Goal: Task Accomplishment & Management: Manage account settings

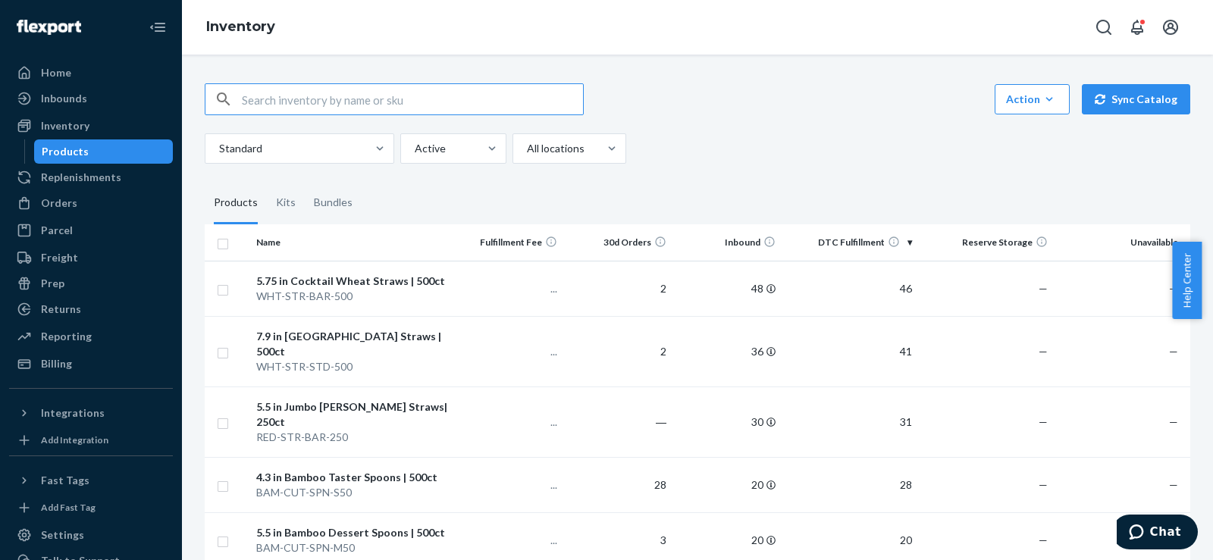
click at [263, 99] on input "text" at bounding box center [412, 99] width 341 height 30
type input "[PERSON_NAME]"
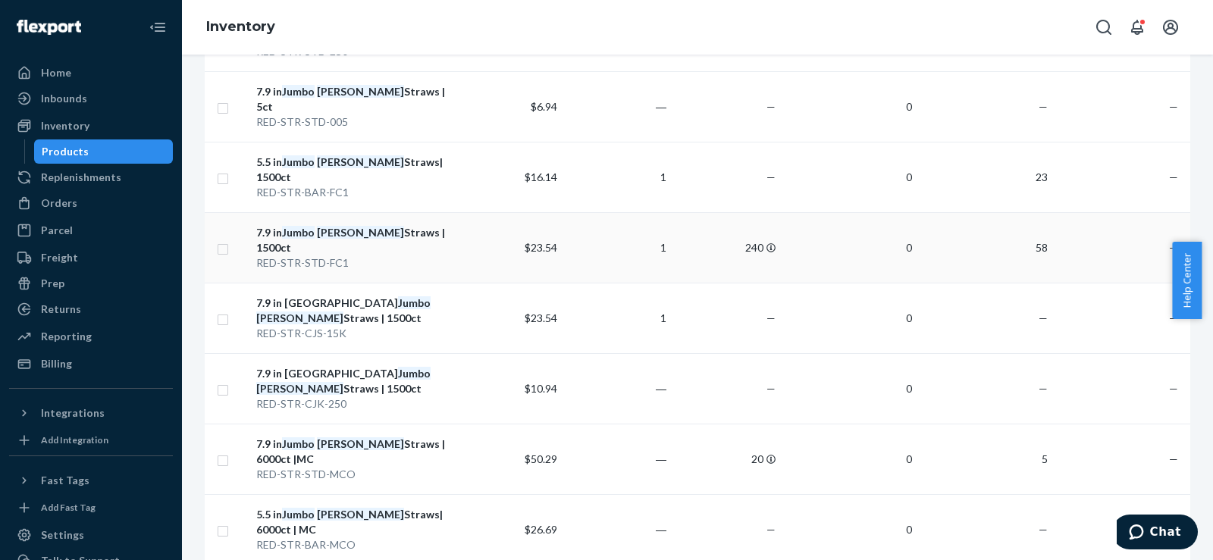
scroll to position [506, 0]
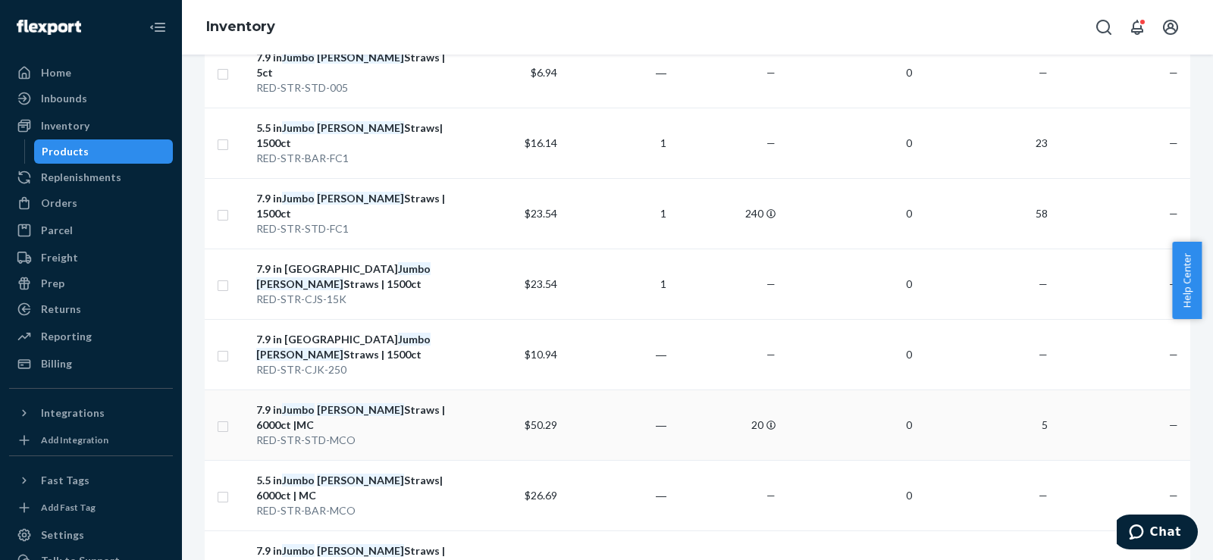
click at [342, 433] on div "RED-STR-STD-MCO" at bounding box center [352, 440] width 193 height 15
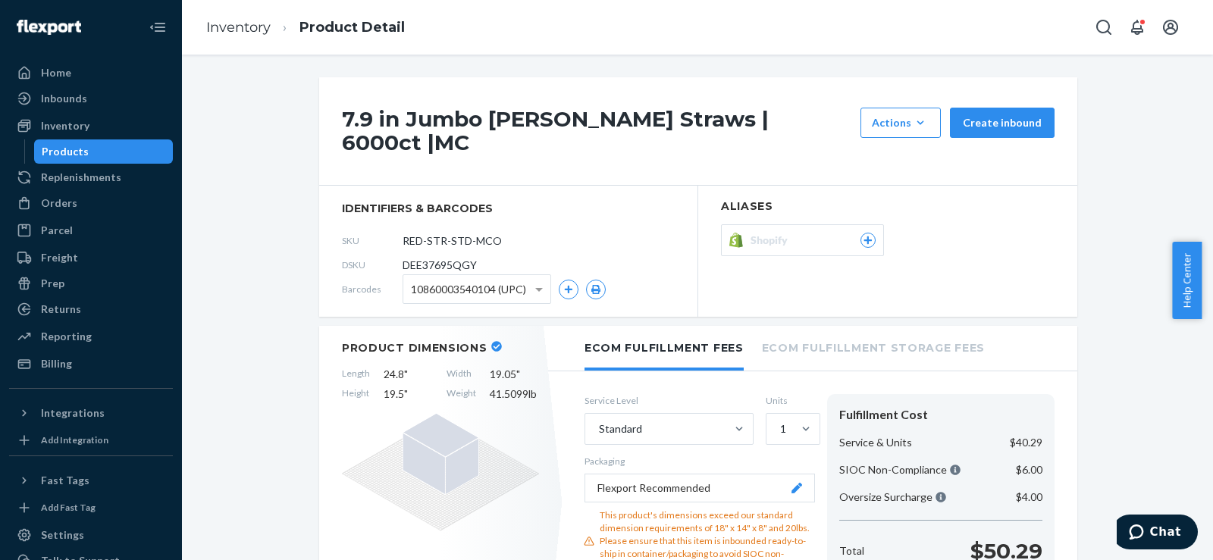
click at [864, 204] on section "Aliases Shopify" at bounding box center [887, 251] width 379 height 131
click at [863, 224] on button "Shopify" at bounding box center [802, 240] width 163 height 32
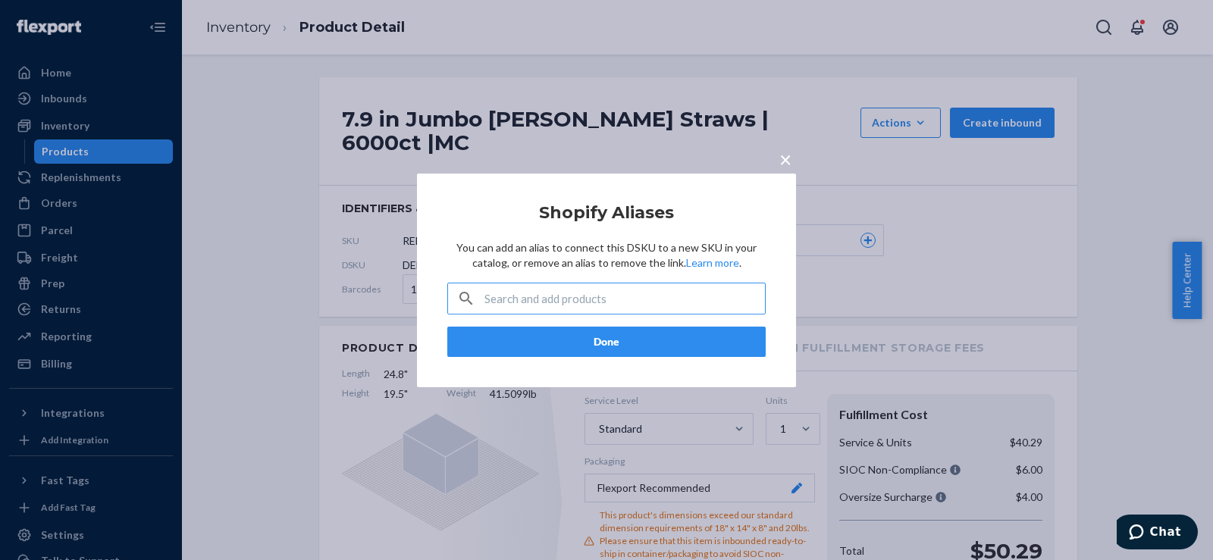
click at [611, 295] on input "text" at bounding box center [625, 299] width 281 height 30
click at [611, 300] on input "text" at bounding box center [625, 299] width 281 height 30
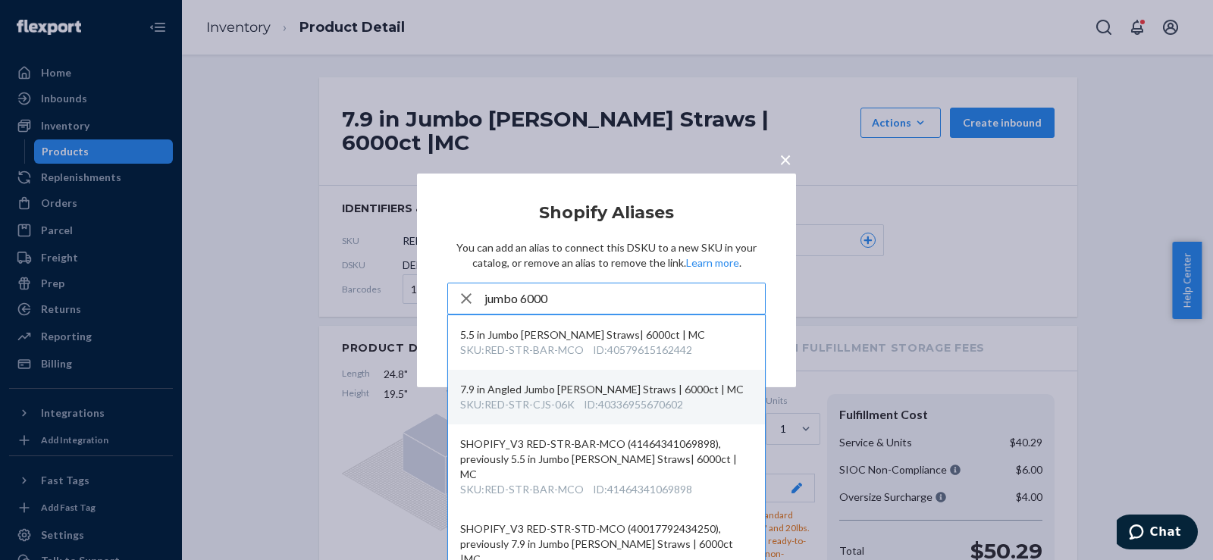
scroll to position [5, 0]
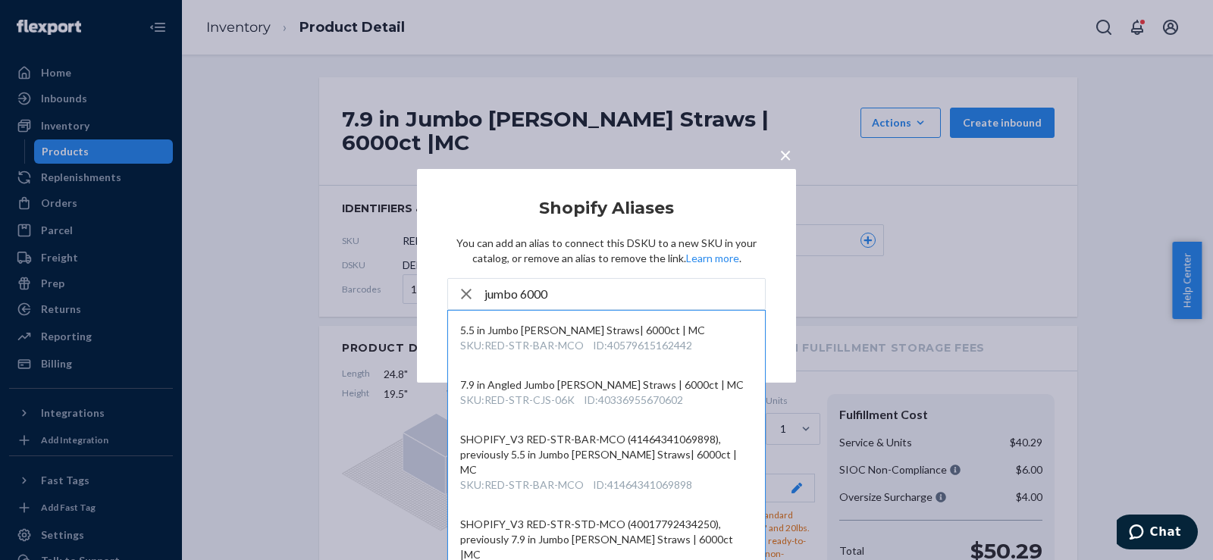
click at [520, 294] on input "jumbo 6000" at bounding box center [625, 294] width 281 height 30
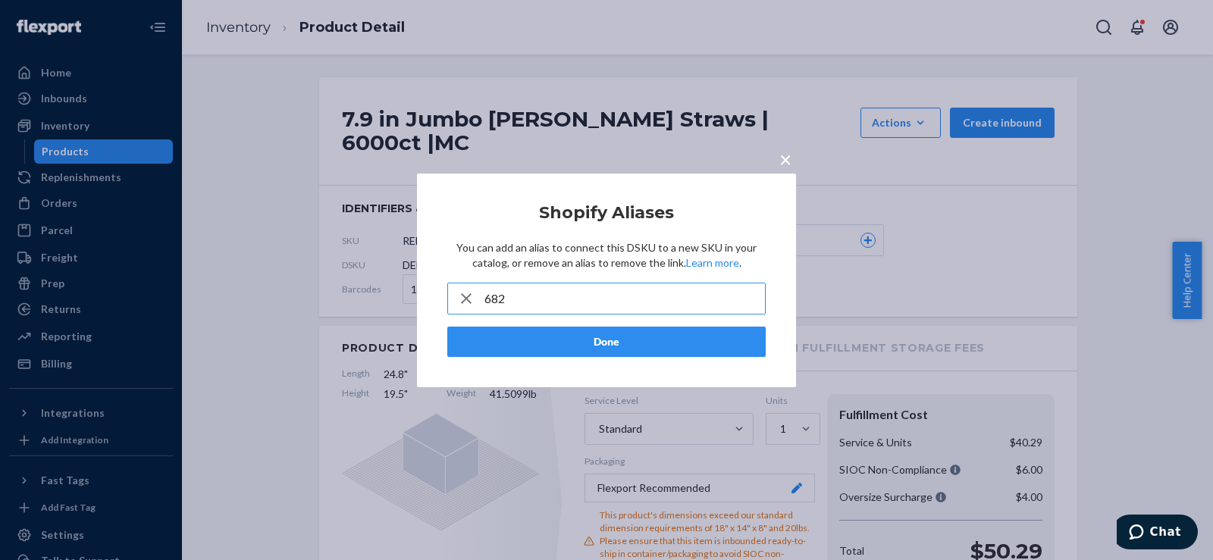
type input "682"
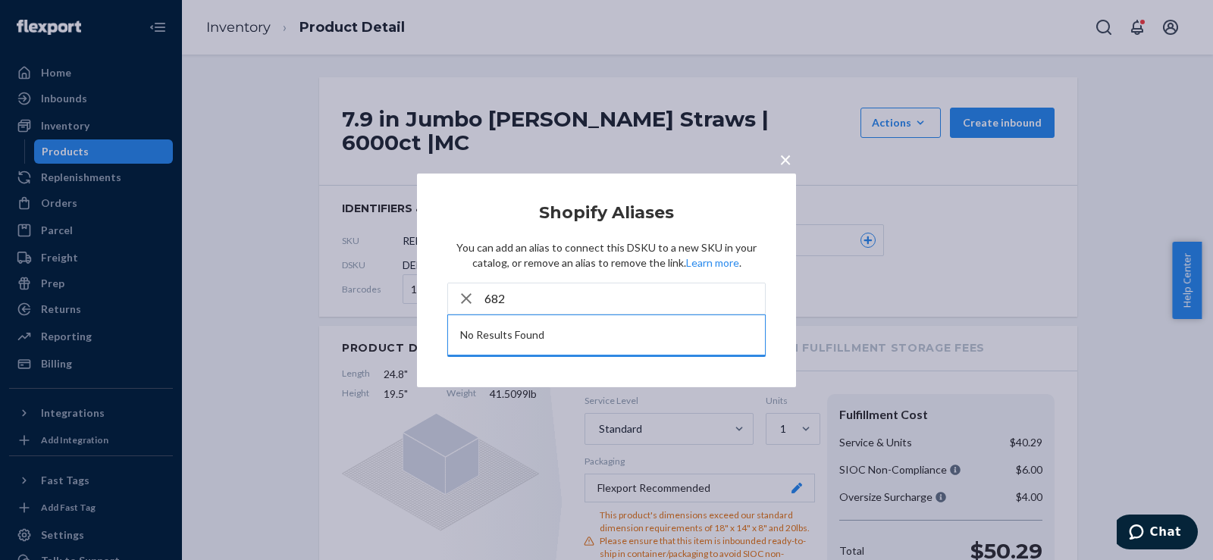
click at [780, 157] on span "×" at bounding box center [786, 159] width 12 height 26
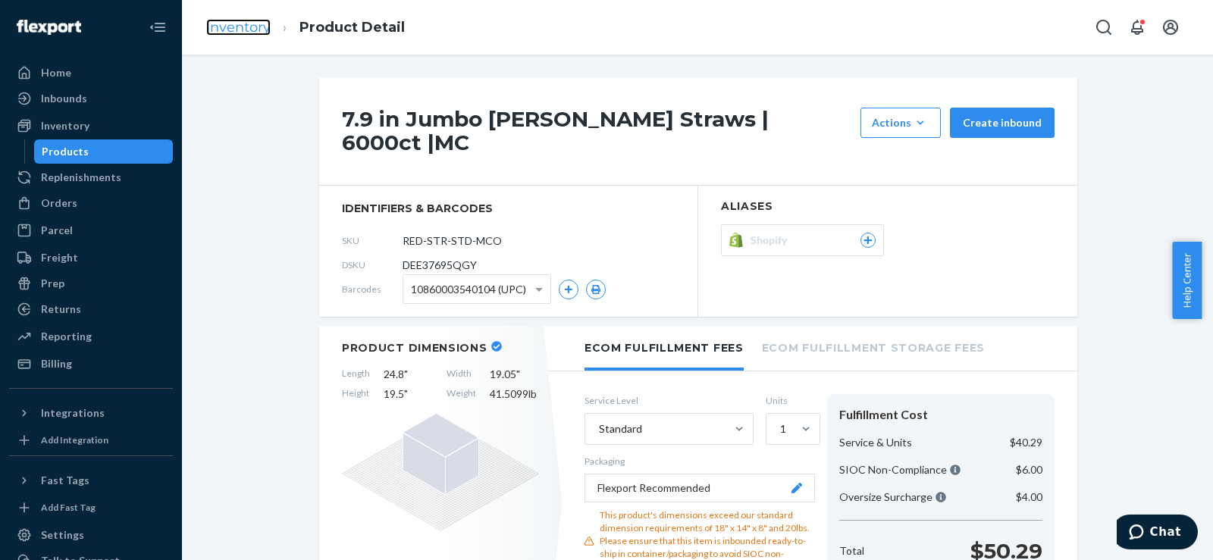
click at [236, 24] on link "Inventory" at bounding box center [238, 27] width 64 height 17
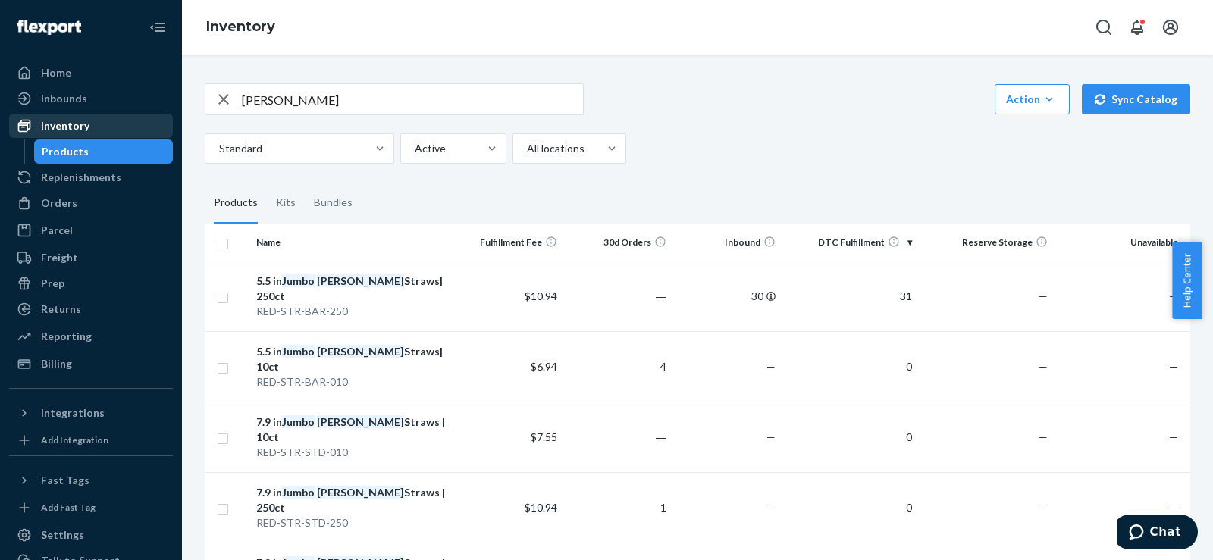
click at [66, 130] on div "Inventory" at bounding box center [65, 125] width 49 height 15
click at [63, 174] on div "Replenishments" at bounding box center [81, 177] width 80 height 15
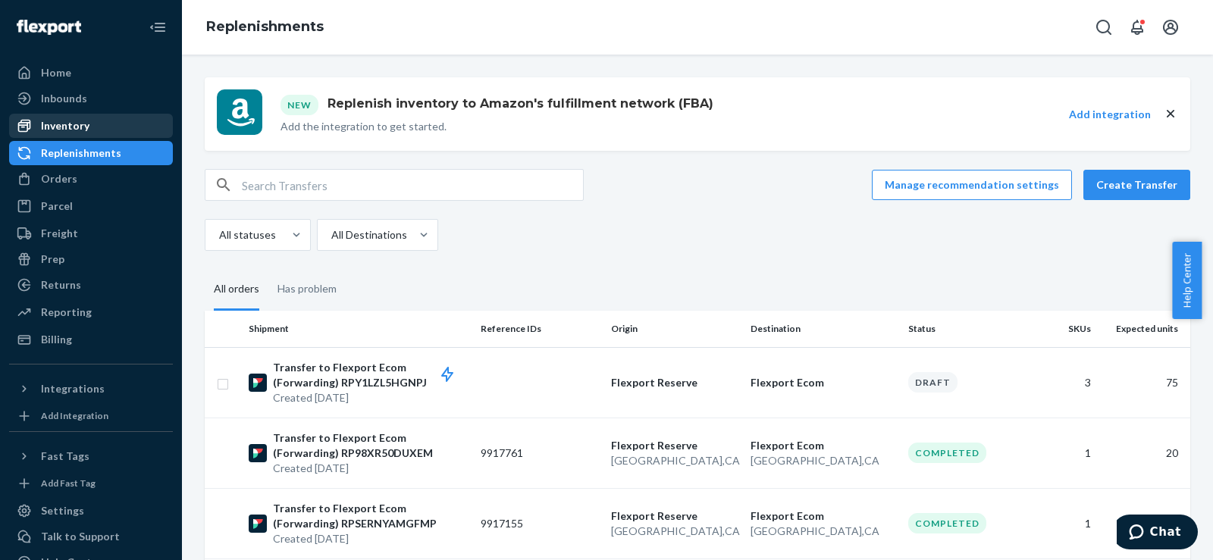
click at [61, 133] on div "Inventory" at bounding box center [91, 125] width 161 height 21
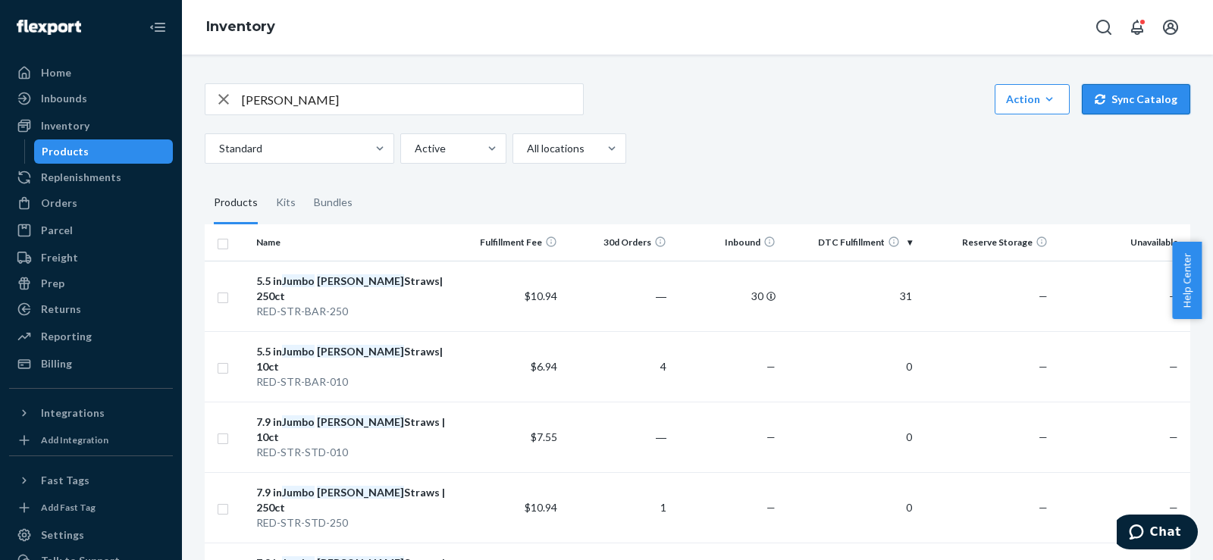
click at [1097, 99] on icon "button" at bounding box center [1100, 99] width 11 height 11
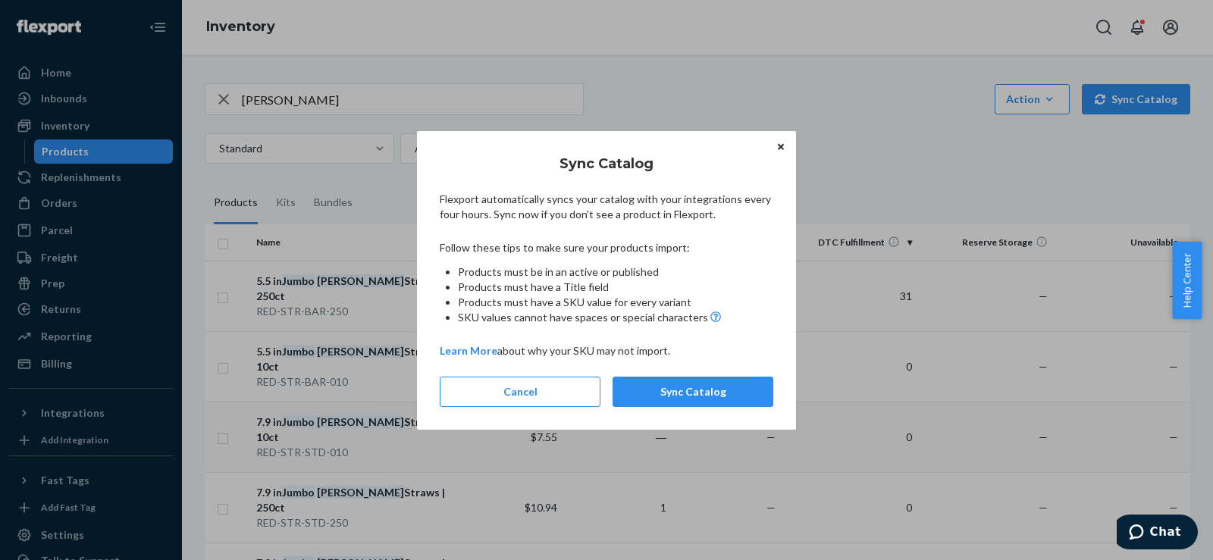
click at [674, 393] on button "Sync Catalog" at bounding box center [693, 392] width 161 height 30
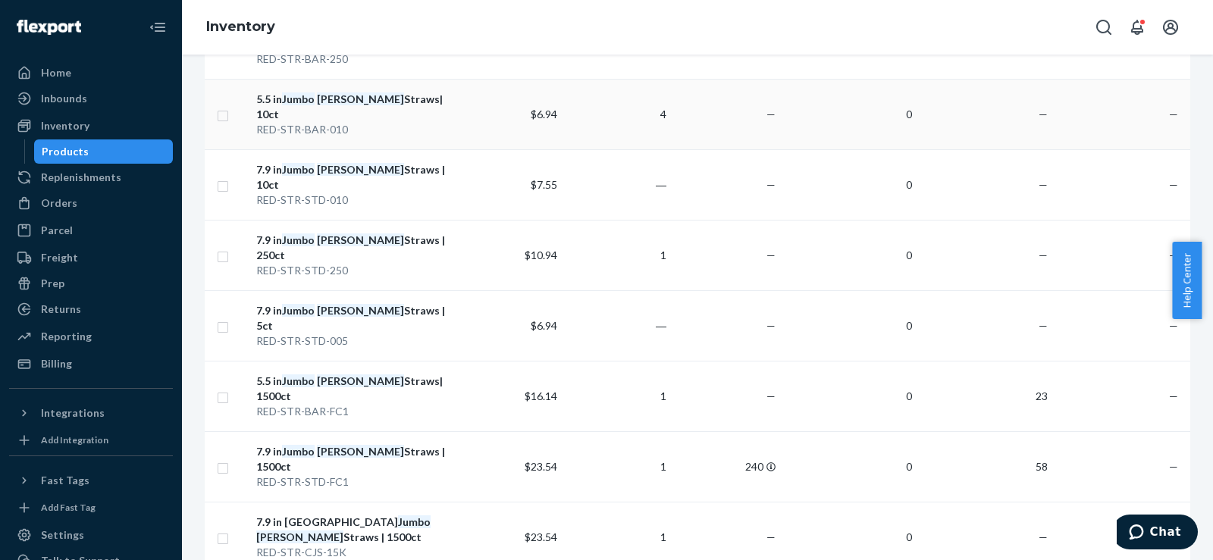
scroll to position [506, 0]
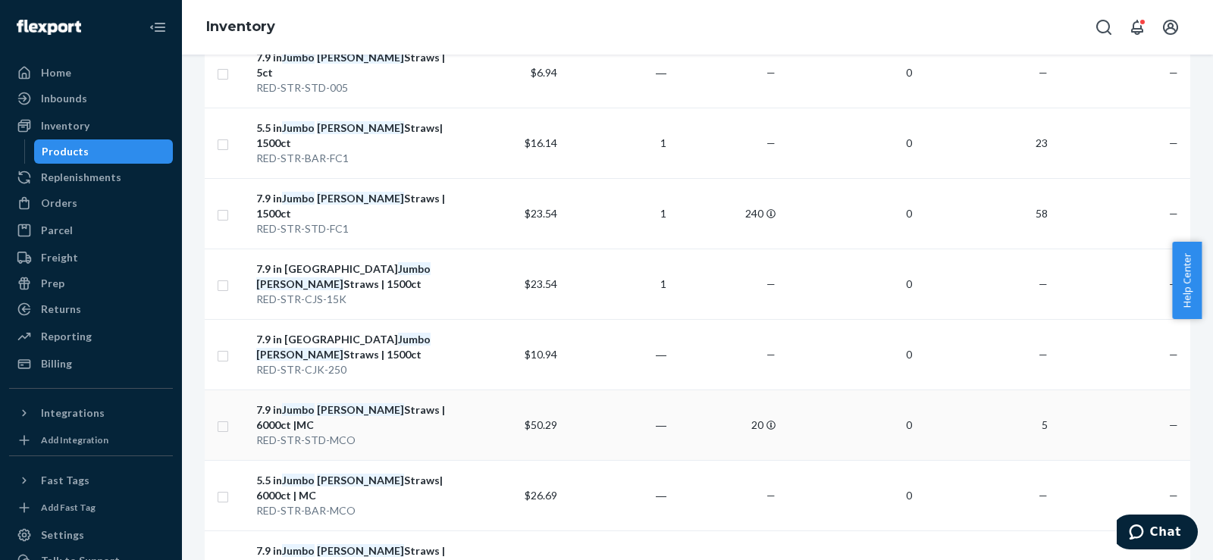
click at [444, 403] on div "7.9 in Jumbo [PERSON_NAME] Straws | 6000ct |MC" at bounding box center [352, 418] width 193 height 30
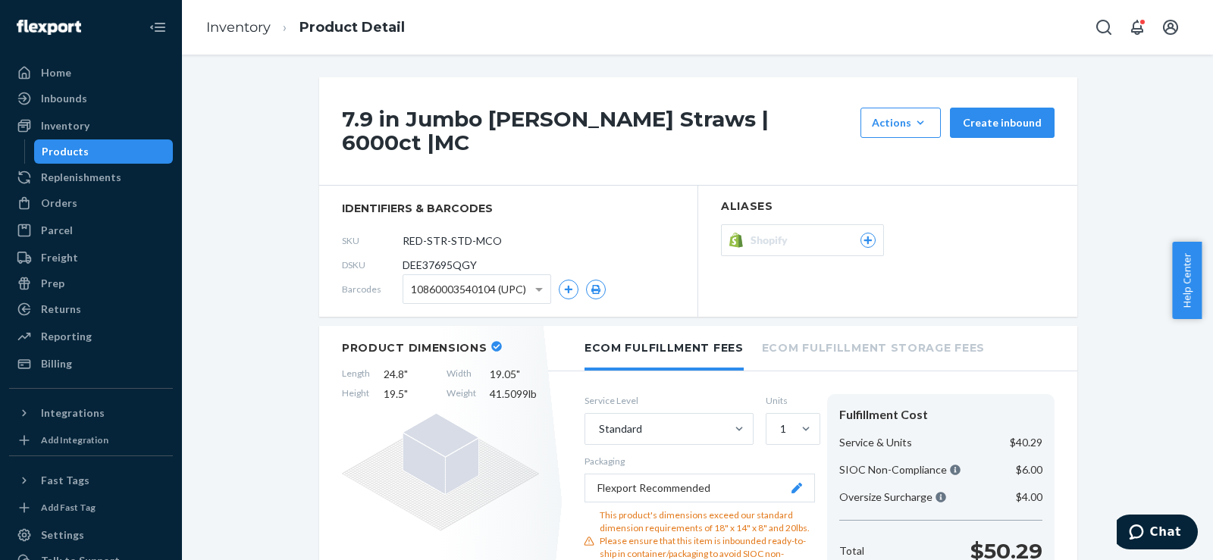
click at [807, 232] on button "Shopify" at bounding box center [802, 240] width 163 height 32
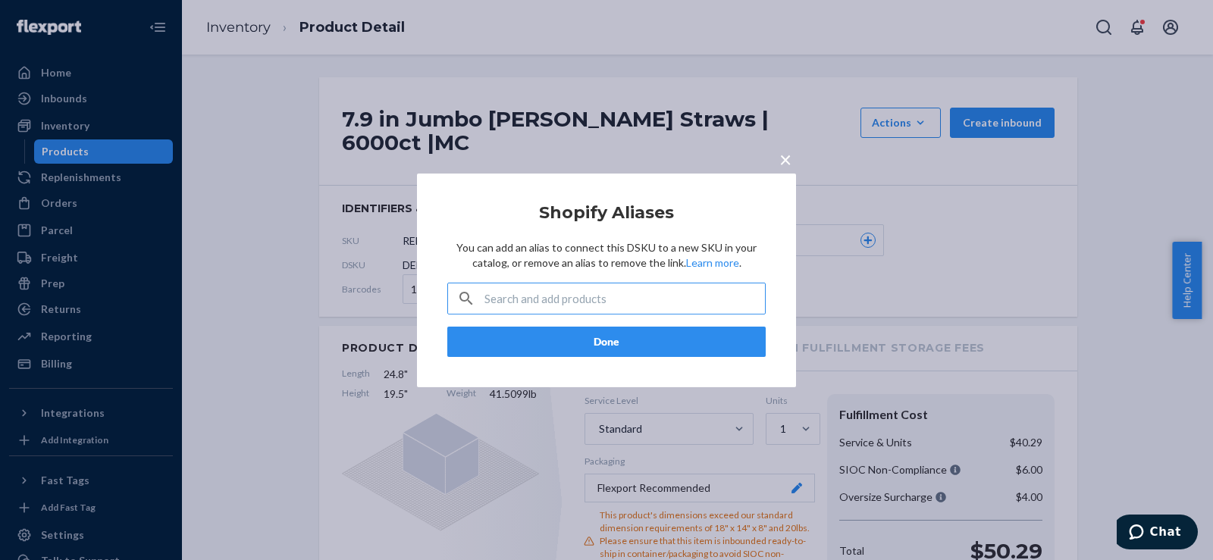
click at [598, 302] on input "text" at bounding box center [625, 299] width 281 height 30
type input "Holy City Straw Company Bamboo Fiber Drinking Straw Portfolio"
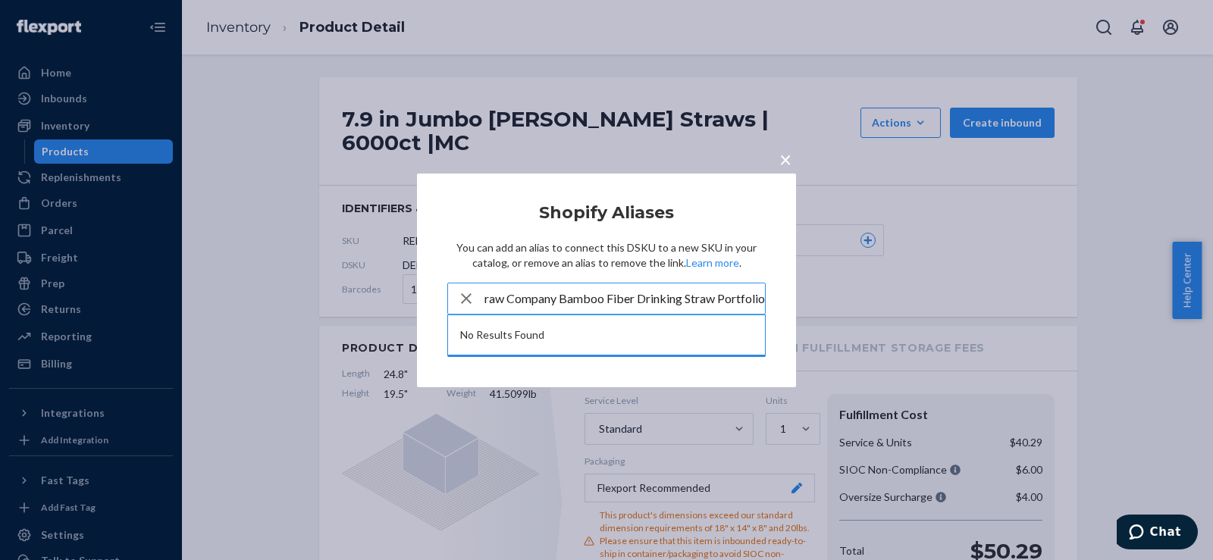
click at [598, 290] on input "Holy City Straw Company Bamboo Fiber Drinking Straw Portfolio" at bounding box center [625, 299] width 281 height 30
click at [594, 286] on input "Holy City Straw Company Bamboo Fiber Drinking Straw Portfolio" at bounding box center [625, 299] width 281 height 30
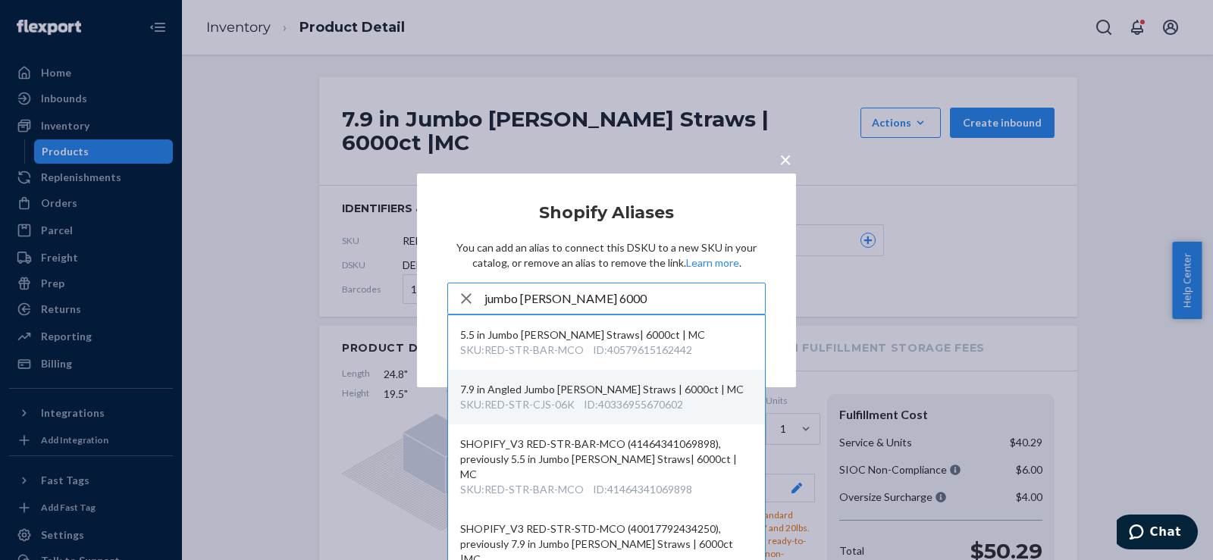
scroll to position [5, 0]
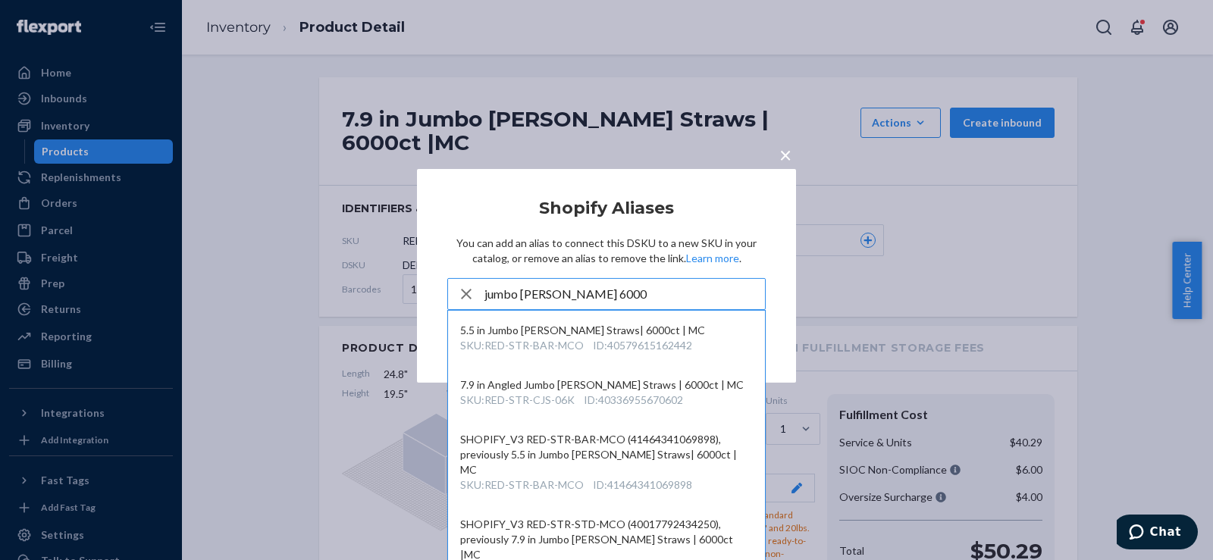
click at [426, 287] on div "× Shopify Aliases You can add an alias to connect this DSKU to a new SKU in you…" at bounding box center [606, 275] width 379 height 214
click at [519, 296] on input "jumbo [PERSON_NAME] 6000" at bounding box center [625, 294] width 281 height 30
paste input "40579612868682"
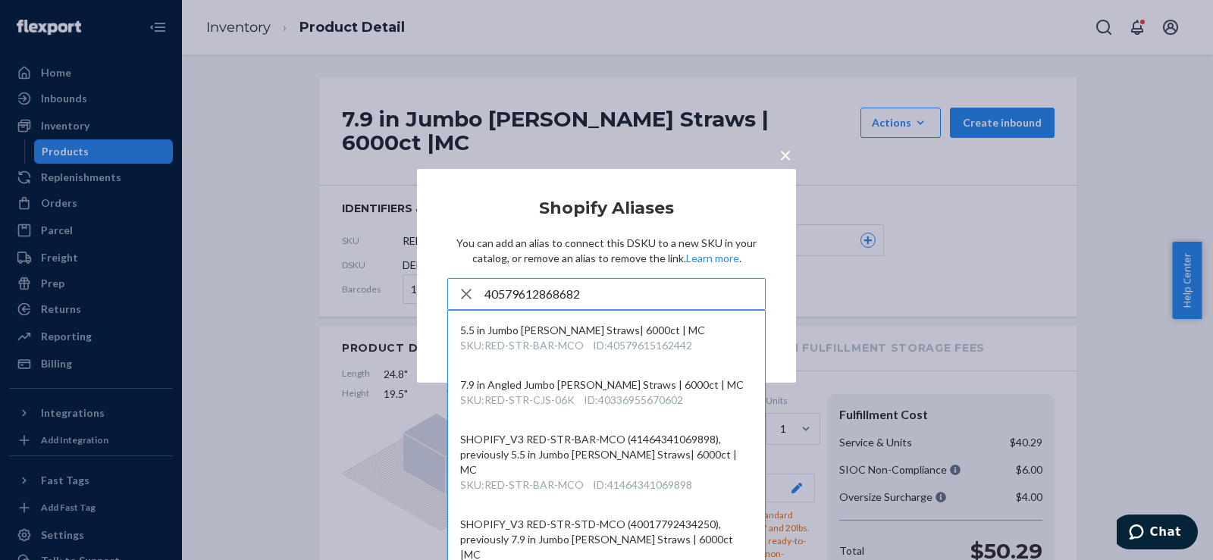
scroll to position [0, 0]
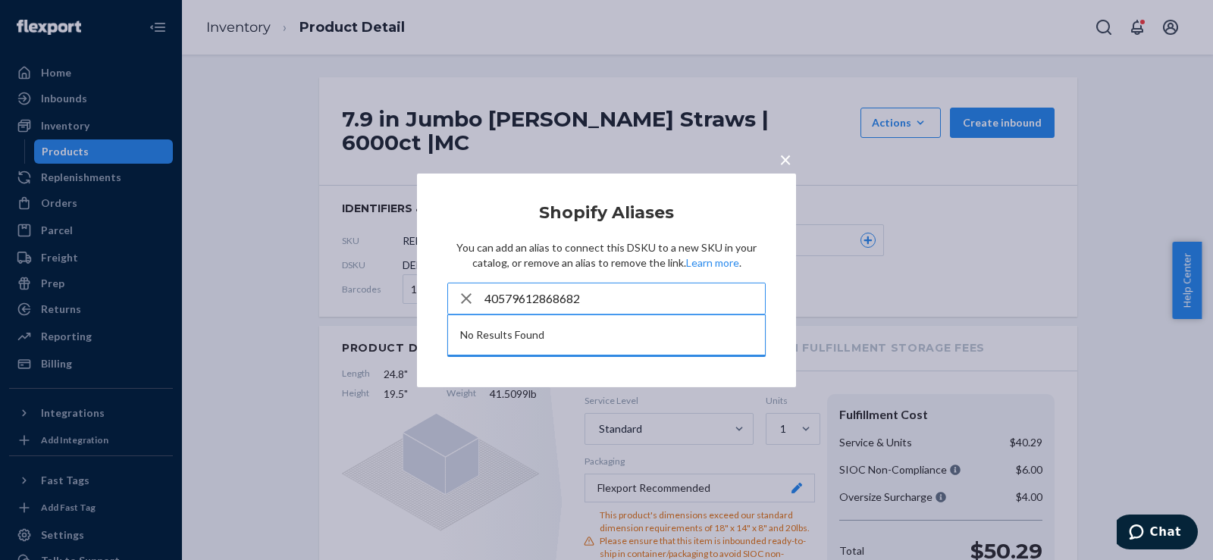
type input "40579612868682"
click at [786, 159] on span "×" at bounding box center [786, 159] width 12 height 26
